Goal: Find specific page/section: Find specific page/section

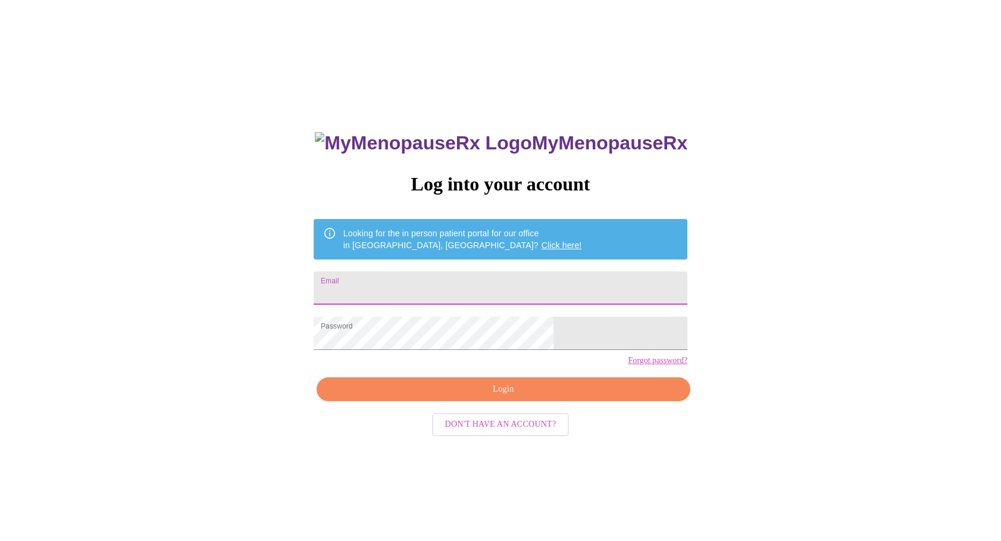
click at [439, 289] on input "Email" at bounding box center [501, 287] width 374 height 33
type input "[EMAIL_ADDRESS][DOMAIN_NAME]"
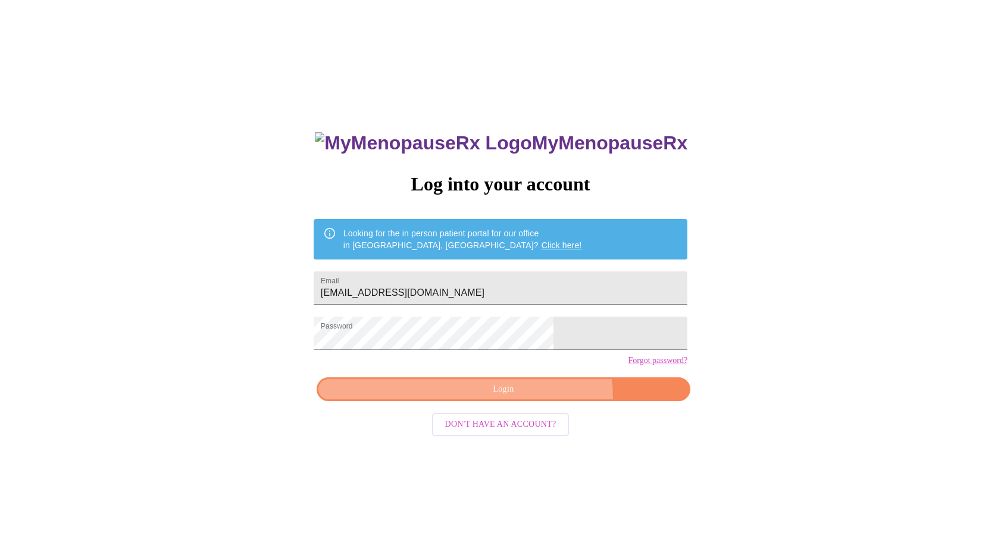
click at [532, 402] on button "Login" at bounding box center [504, 389] width 374 height 24
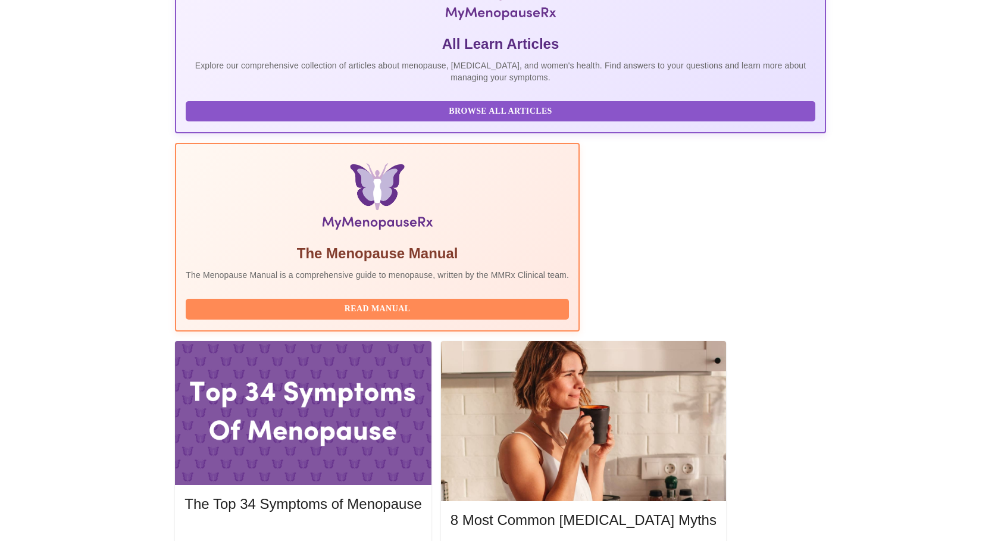
scroll to position [245, 0]
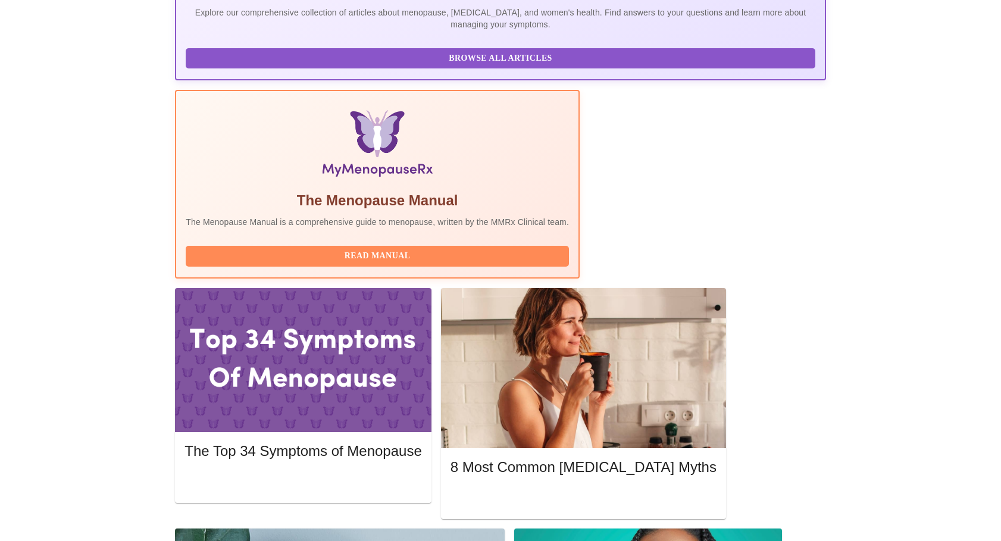
scroll to position [352, 0]
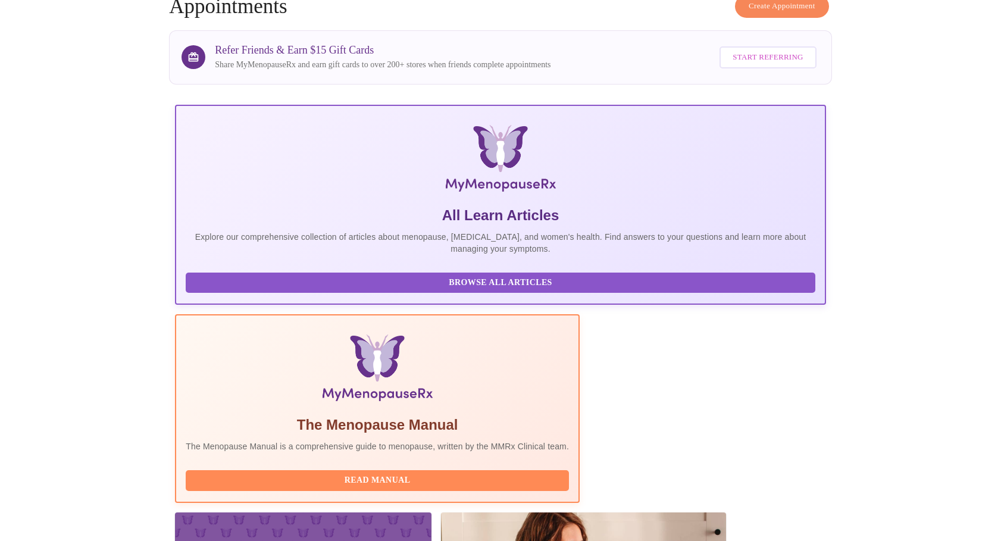
scroll to position [7, 0]
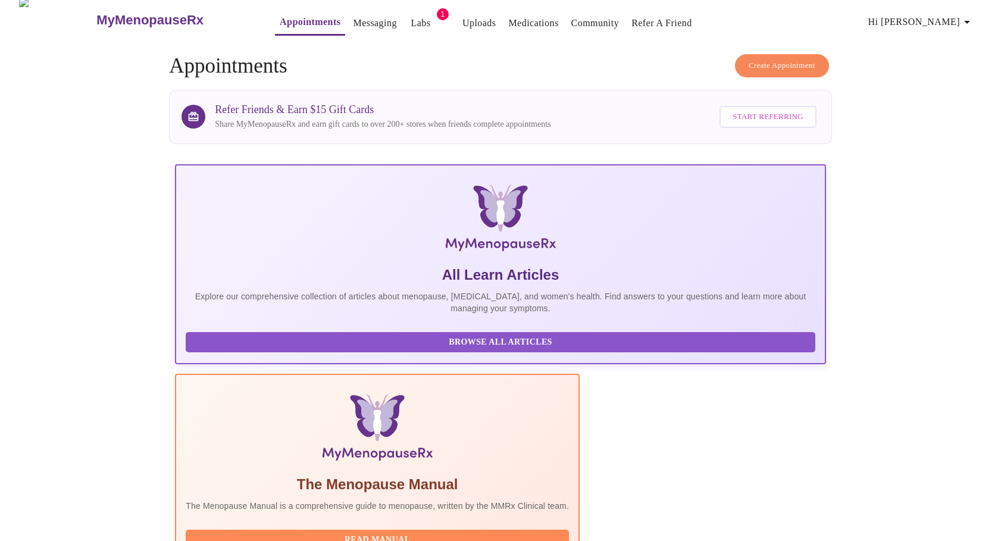
click at [508, 19] on link "Medications" at bounding box center [533, 23] width 50 height 17
